Goal: Navigation & Orientation: Find specific page/section

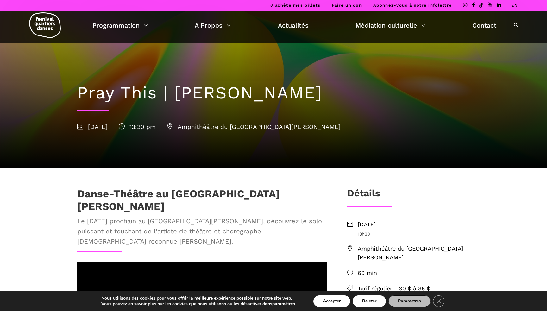
click at [43, 26] on img at bounding box center [45, 25] width 32 height 26
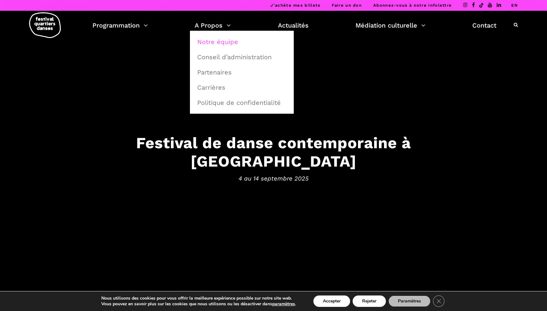
click at [212, 43] on link "Notre équipe" at bounding box center [241, 42] width 97 height 15
